Goal: Information Seeking & Learning: Learn about a topic

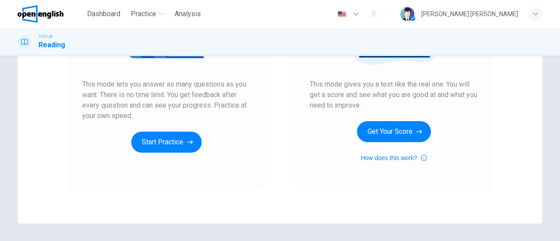
scroll to position [175, 0]
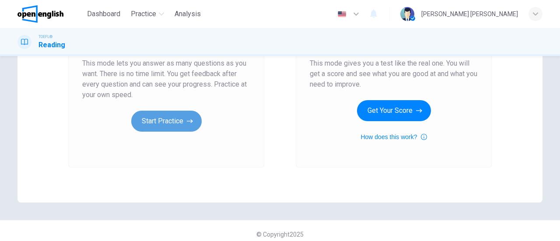
click at [173, 122] on button "Start Practice" at bounding box center [166, 121] width 70 height 21
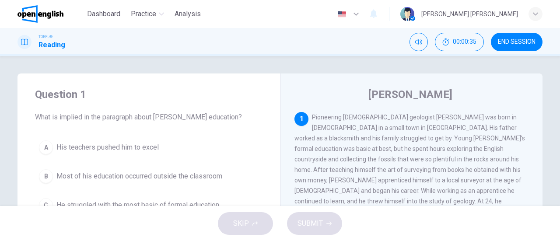
scroll to position [44, 0]
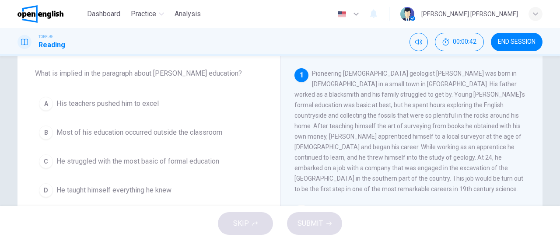
click at [447, 129] on span "Pioneering [DEMOGRAPHIC_DATA] geologist [PERSON_NAME] was born in [DEMOGRAPHIC_…" at bounding box center [409, 131] width 231 height 122
click at [369, 138] on span "Pioneering [DEMOGRAPHIC_DATA] geologist [PERSON_NAME] was born in [DEMOGRAPHIC_…" at bounding box center [409, 131] width 231 height 122
click at [391, 136] on span "Pioneering [DEMOGRAPHIC_DATA] geologist [PERSON_NAME] was born in [DEMOGRAPHIC_…" at bounding box center [409, 131] width 231 height 122
drag, startPoint x: 393, startPoint y: 137, endPoint x: 402, endPoint y: 140, distance: 9.7
click at [402, 140] on span "Pioneering [DEMOGRAPHIC_DATA] geologist [PERSON_NAME] was born in [DEMOGRAPHIC_…" at bounding box center [409, 131] width 231 height 122
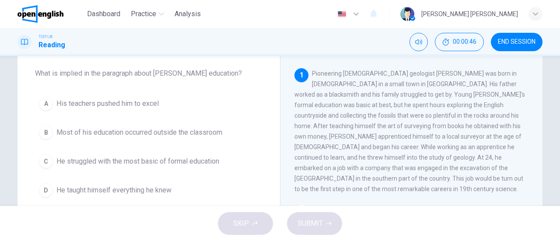
drag, startPoint x: 441, startPoint y: 141, endPoint x: 465, endPoint y: 140, distance: 24.6
click at [465, 140] on span "Pioneering [DEMOGRAPHIC_DATA] geologist [PERSON_NAME] was born in [DEMOGRAPHIC_…" at bounding box center [409, 131] width 231 height 122
click at [163, 134] on span "Most of his education occurred outside the classroom" at bounding box center [139, 132] width 166 height 10
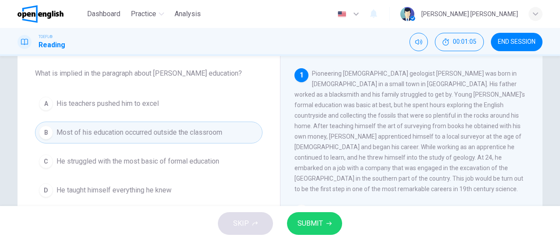
click at [302, 212] on div "SKIP SUBMIT" at bounding box center [280, 223] width 560 height 35
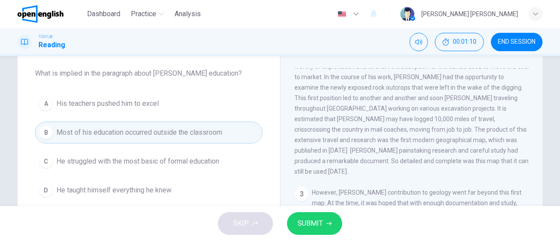
scroll to position [131, 0]
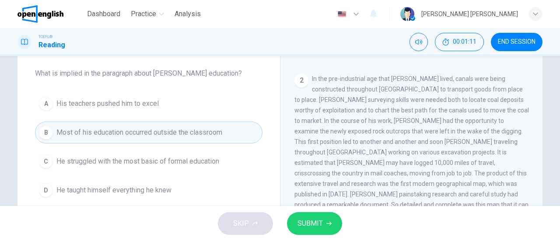
click at [311, 219] on span "SUBMIT" at bounding box center [309, 223] width 25 height 12
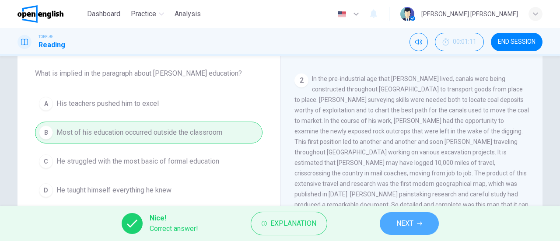
click at [393, 221] on button "NEXT" at bounding box center [409, 223] width 59 height 23
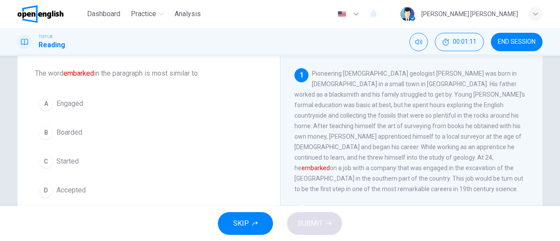
scroll to position [0, 0]
drag, startPoint x: 72, startPoint y: 135, endPoint x: 81, endPoint y: 138, distance: 9.7
click at [72, 135] on span "Boarded" at bounding box center [69, 132] width 26 height 10
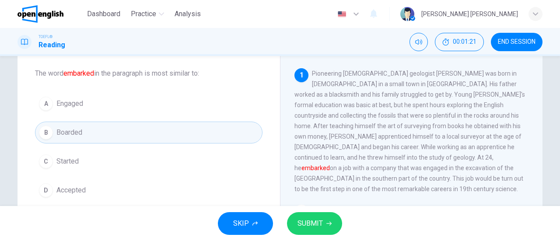
click at [307, 220] on span "SUBMIT" at bounding box center [309, 223] width 25 height 12
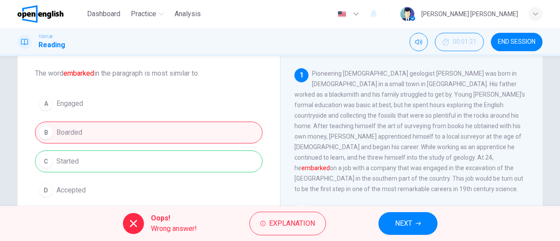
click at [155, 161] on div "A Engaged B Boarded C Started D Accepted" at bounding box center [148, 147] width 227 height 108
click at [430, 225] on button "NEXT" at bounding box center [407, 223] width 59 height 23
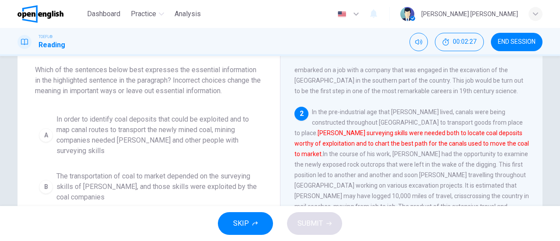
scroll to position [44, 0]
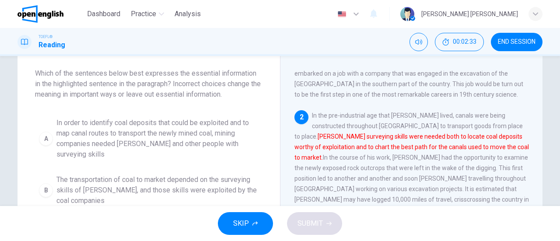
click at [196, 140] on span "In order to identify coal deposits that could be exploited and to map canal rou…" at bounding box center [157, 139] width 202 height 42
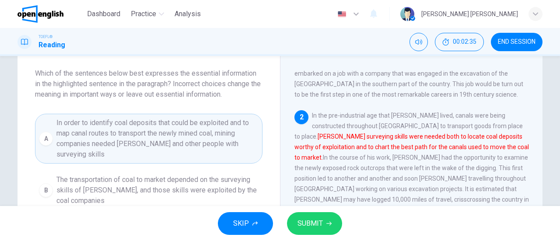
click at [312, 221] on span "SUBMIT" at bounding box center [309, 223] width 25 height 12
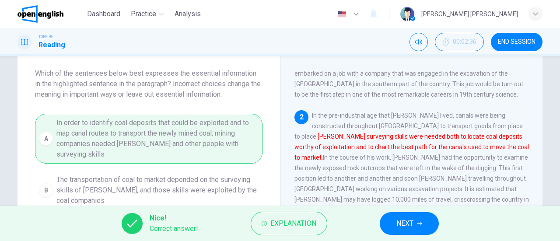
click at [417, 225] on icon "button" at bounding box center [419, 223] width 5 height 5
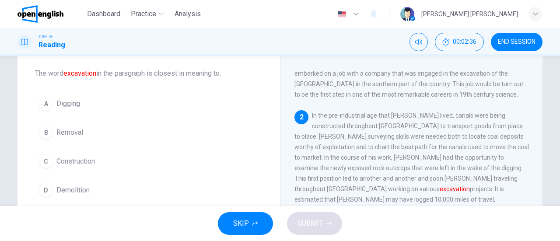
scroll to position [129, 0]
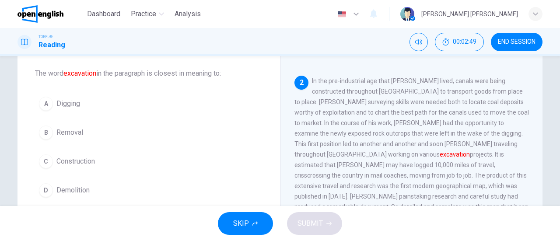
click at [71, 136] on span "Removal" at bounding box center [69, 132] width 27 height 10
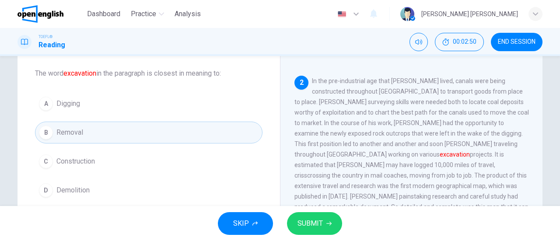
click at [318, 220] on span "SUBMIT" at bounding box center [309, 223] width 25 height 12
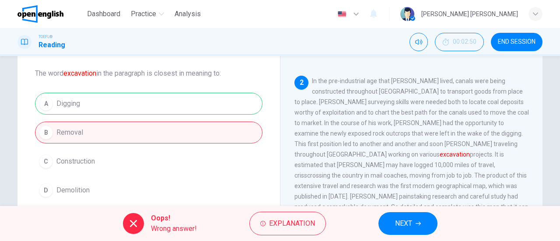
click at [392, 219] on button "NEXT" at bounding box center [407, 223] width 59 height 23
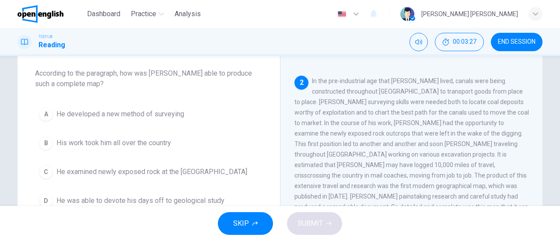
drag, startPoint x: 389, startPoint y: 130, endPoint x: 404, endPoint y: 140, distance: 17.5
click at [404, 140] on span "In the pre-industrial age that [PERSON_NAME] lived, canals were being construct…" at bounding box center [411, 148] width 234 height 143
click at [137, 139] on span "His work took him all over the country" at bounding box center [113, 143] width 115 height 10
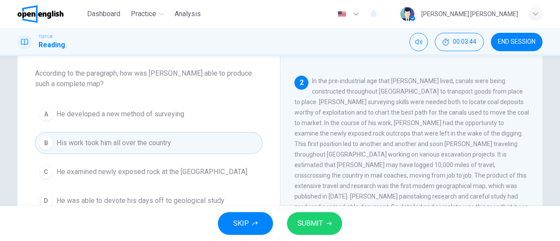
click at [336, 227] on button "SUBMIT" at bounding box center [314, 223] width 55 height 23
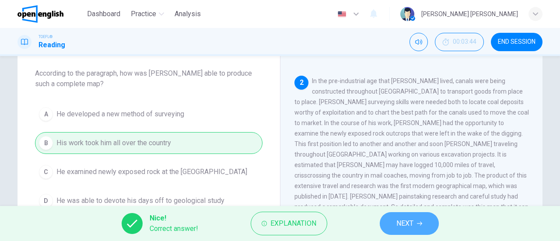
click at [403, 222] on span "NEXT" at bounding box center [404, 223] width 17 height 12
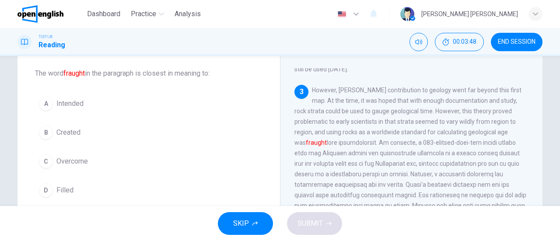
scroll to position [266, 0]
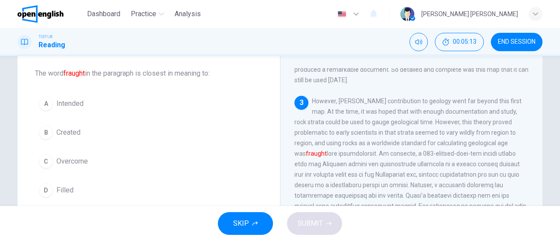
click at [44, 158] on div "C" at bounding box center [46, 161] width 14 height 14
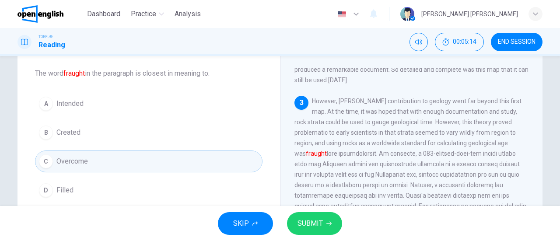
click at [324, 227] on button "SUBMIT" at bounding box center [314, 223] width 55 height 23
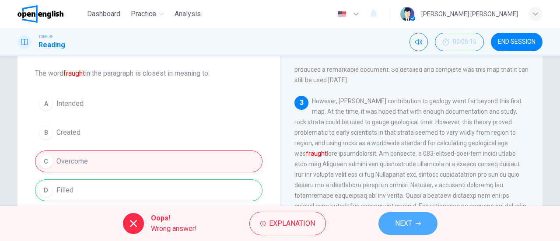
click at [398, 223] on span "NEXT" at bounding box center [403, 223] width 17 height 12
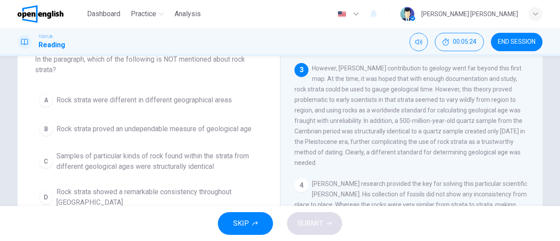
scroll to position [241, 0]
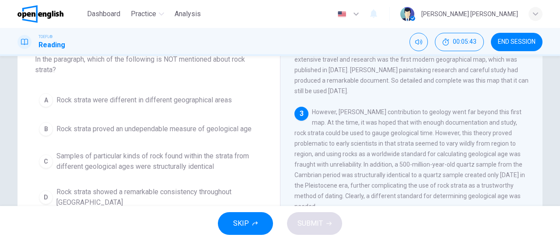
drag, startPoint x: 166, startPoint y: 121, endPoint x: 397, endPoint y: 98, distance: 232.5
click at [397, 98] on div "Question 7 In the paragraph, which of the following is NOT mentioned about rock…" at bounding box center [279, 168] width 525 height 304
click at [417, 45] on icon "Mute" at bounding box center [418, 41] width 7 height 7
click at [418, 46] on button "Unmute" at bounding box center [418, 42] width 18 height 18
click at [177, 97] on span "Rock strata were different in different geographical areas" at bounding box center [143, 100] width 175 height 10
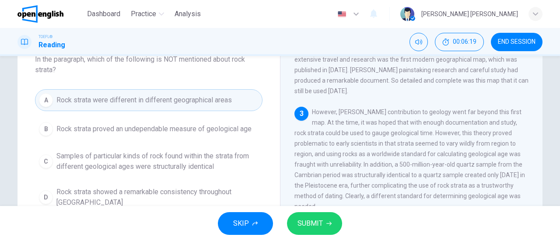
click at [307, 220] on span "SUBMIT" at bounding box center [309, 223] width 25 height 12
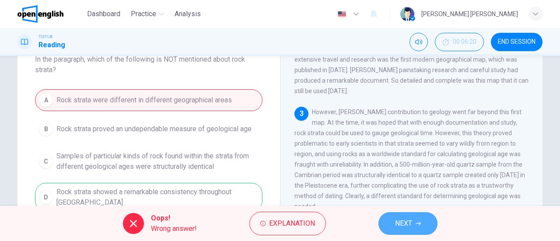
click at [402, 217] on span "NEXT" at bounding box center [403, 223] width 17 height 12
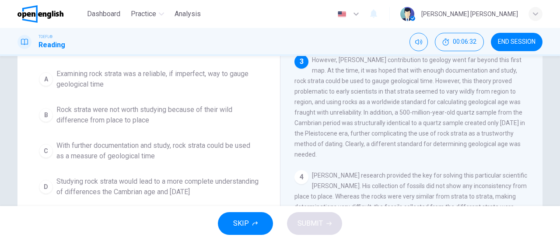
scroll to position [101, 0]
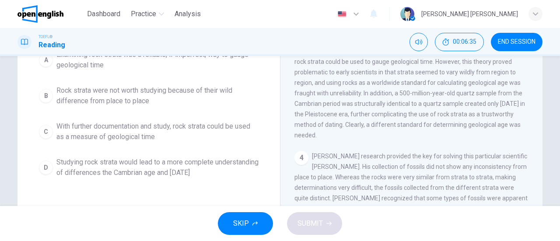
click at [217, 161] on span "Studying rock strata would lead to a more complete understanding of differences…" at bounding box center [157, 167] width 202 height 21
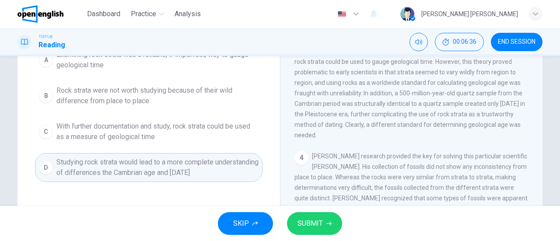
click at [332, 216] on button "SUBMIT" at bounding box center [314, 223] width 55 height 23
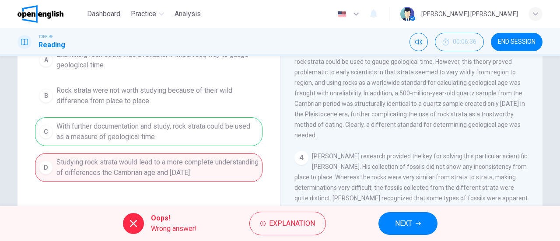
click at [385, 218] on button "NEXT" at bounding box center [407, 223] width 59 height 23
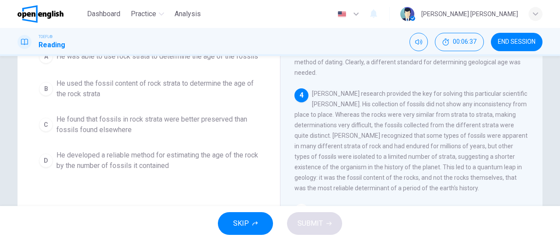
scroll to position [288, 0]
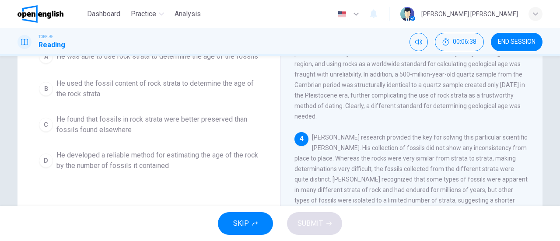
click at [507, 52] on div "TOEFL® Reading 00:06:38 END SESSION" at bounding box center [280, 42] width 560 height 28
click at [512, 46] on button "END SESSION" at bounding box center [517, 42] width 52 height 18
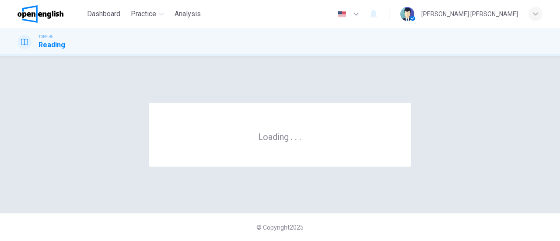
scroll to position [0, 0]
